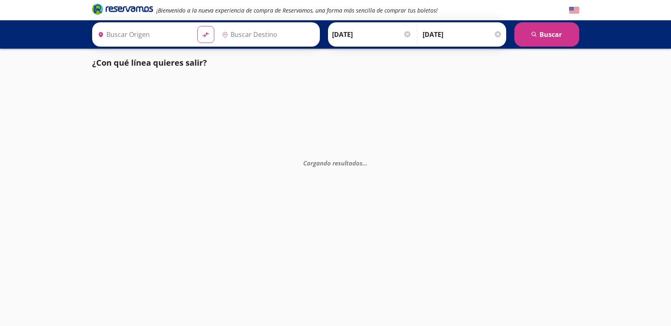
type input "[GEOGRAPHIC_DATA], [GEOGRAPHIC_DATA]"
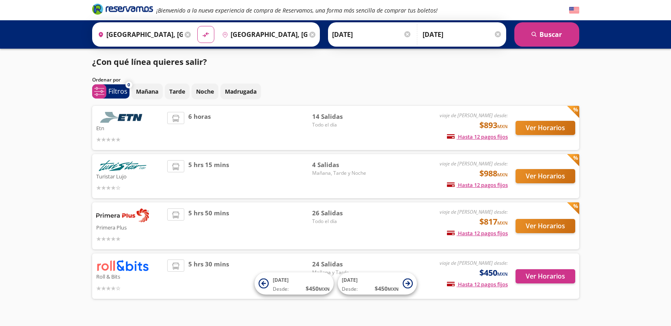
scroll to position [0, 0]
click at [552, 130] on button "Ver Horarios" at bounding box center [545, 128] width 60 height 14
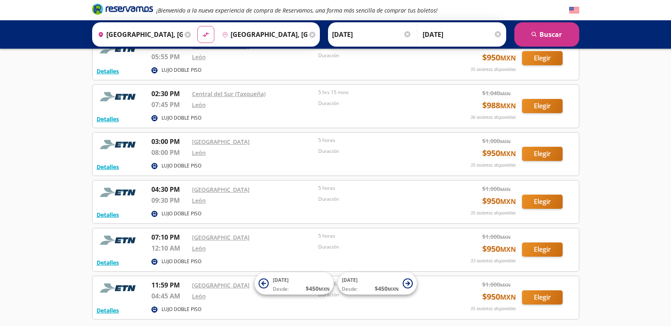
scroll to position [497, 0]
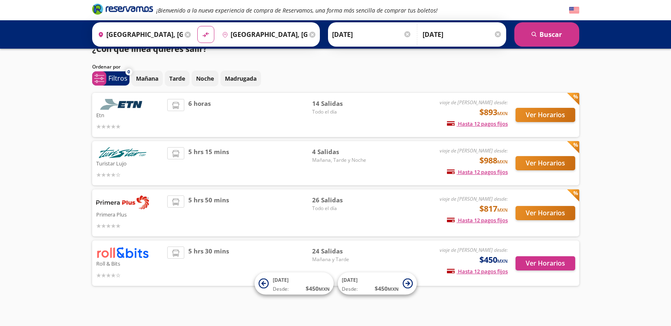
scroll to position [19, 0]
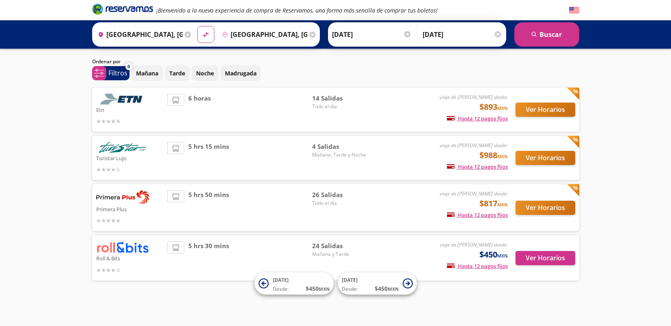
click at [129, 254] on p "Roll & Bits" at bounding box center [129, 258] width 67 height 10
click at [548, 258] on button "Ver Horarios" at bounding box center [545, 258] width 60 height 14
